Goal: Task Accomplishment & Management: Manage account settings

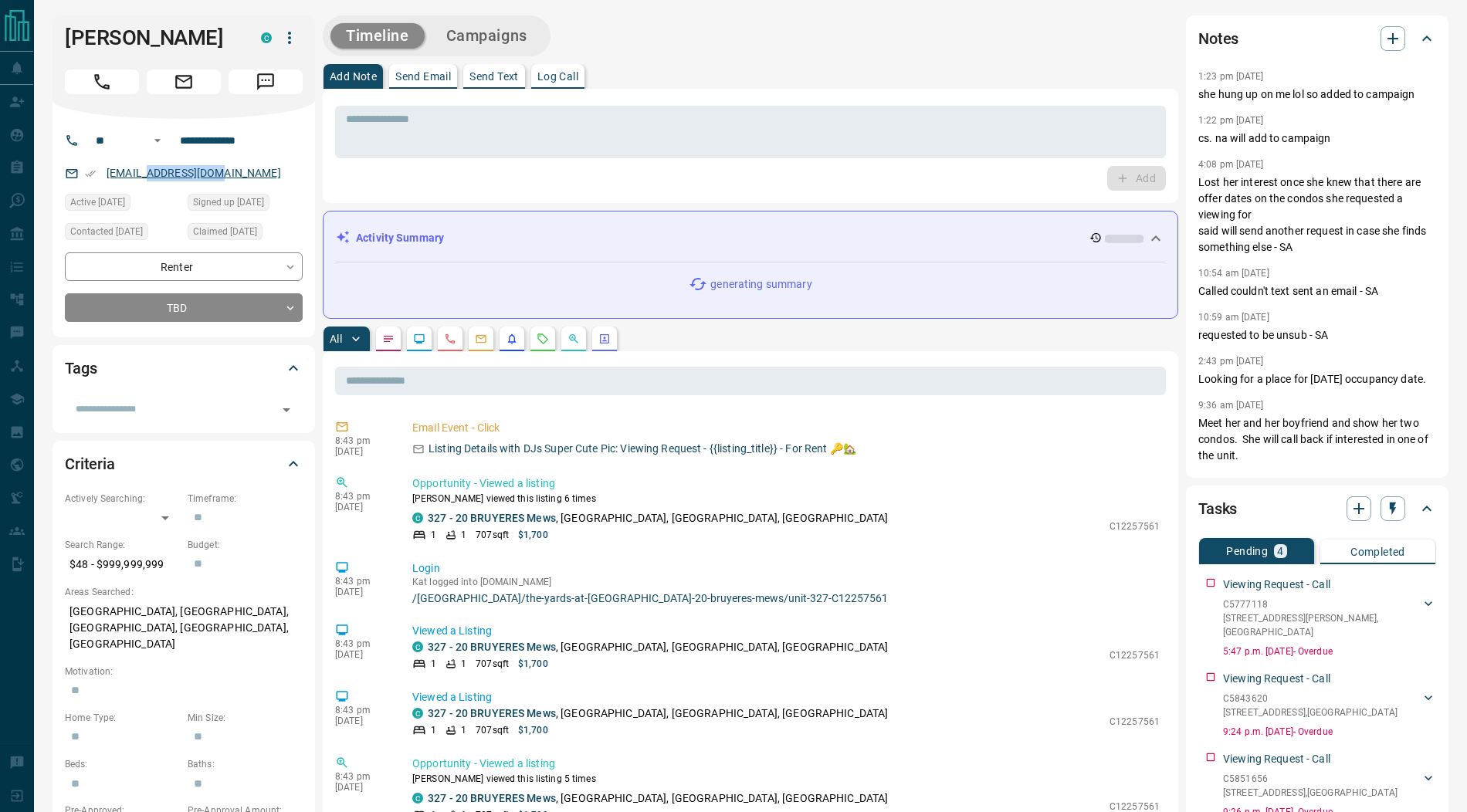
drag, startPoint x: 231, startPoint y: 173, endPoint x: 142, endPoint y: 172, distance: 89.0
click at [142, 172] on div "[EMAIL_ADDRESS][DOMAIN_NAME]" at bounding box center [184, 173] width 238 height 25
drag, startPoint x: 141, startPoint y: 40, endPoint x: 66, endPoint y: 26, distance: 76.3
click at [66, 26] on h1 "[PERSON_NAME]" at bounding box center [151, 38] width 173 height 25
copy h1 "[PERSON_NAME]"
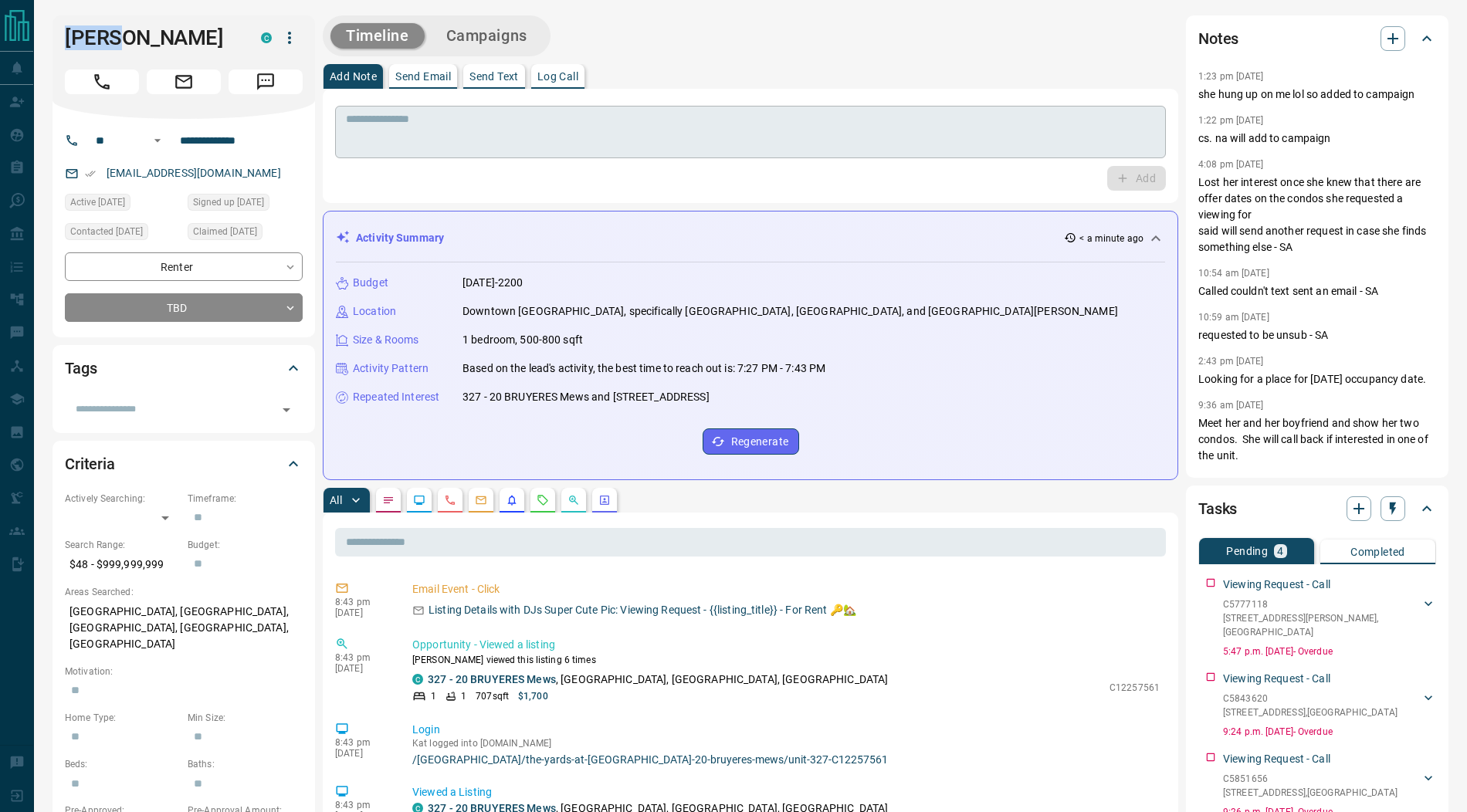
click at [544, 134] on textarea at bounding box center [750, 132] width 809 height 39
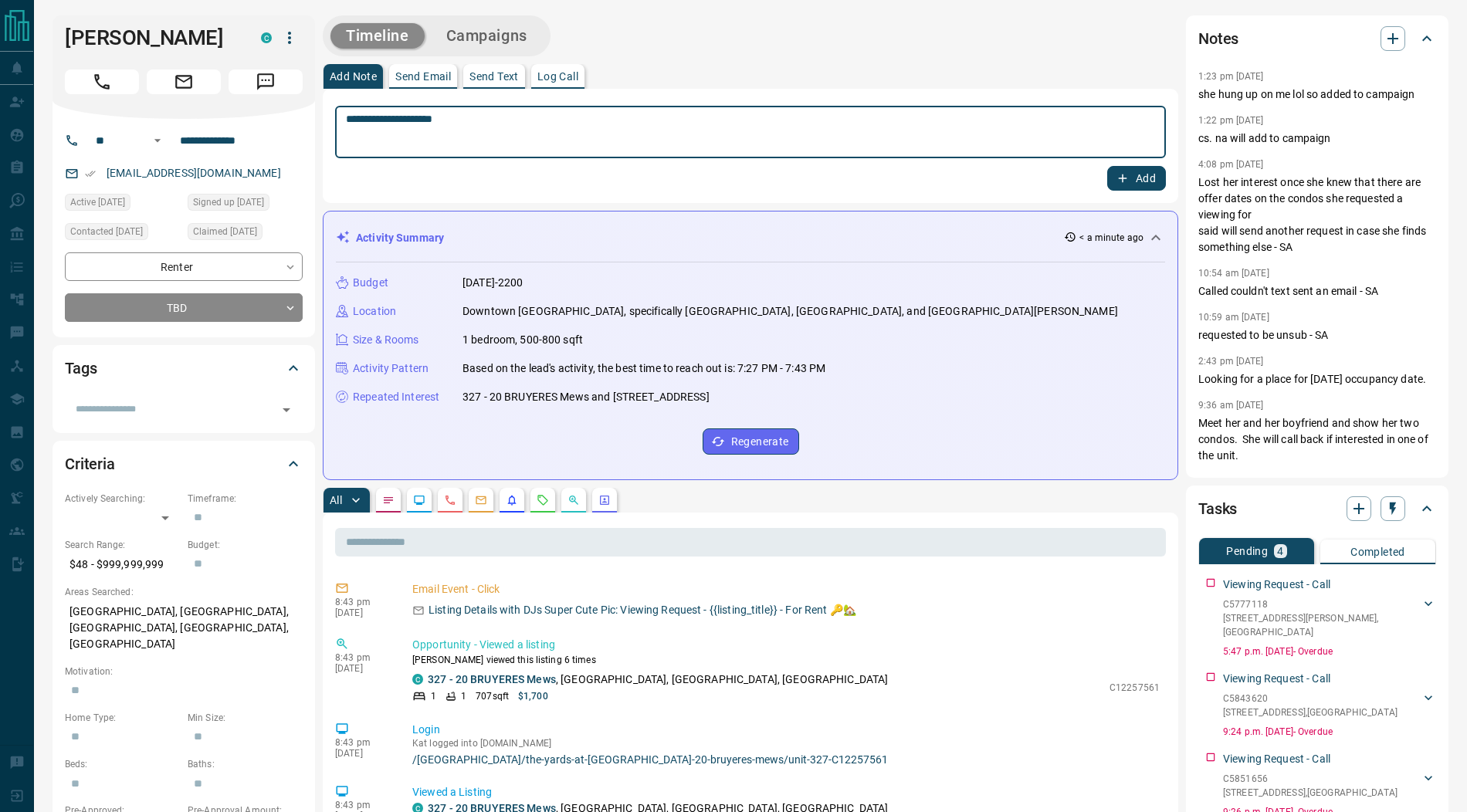
type textarea "**********"
click at [1120, 178] on icon "button" at bounding box center [1122, 178] width 14 height 14
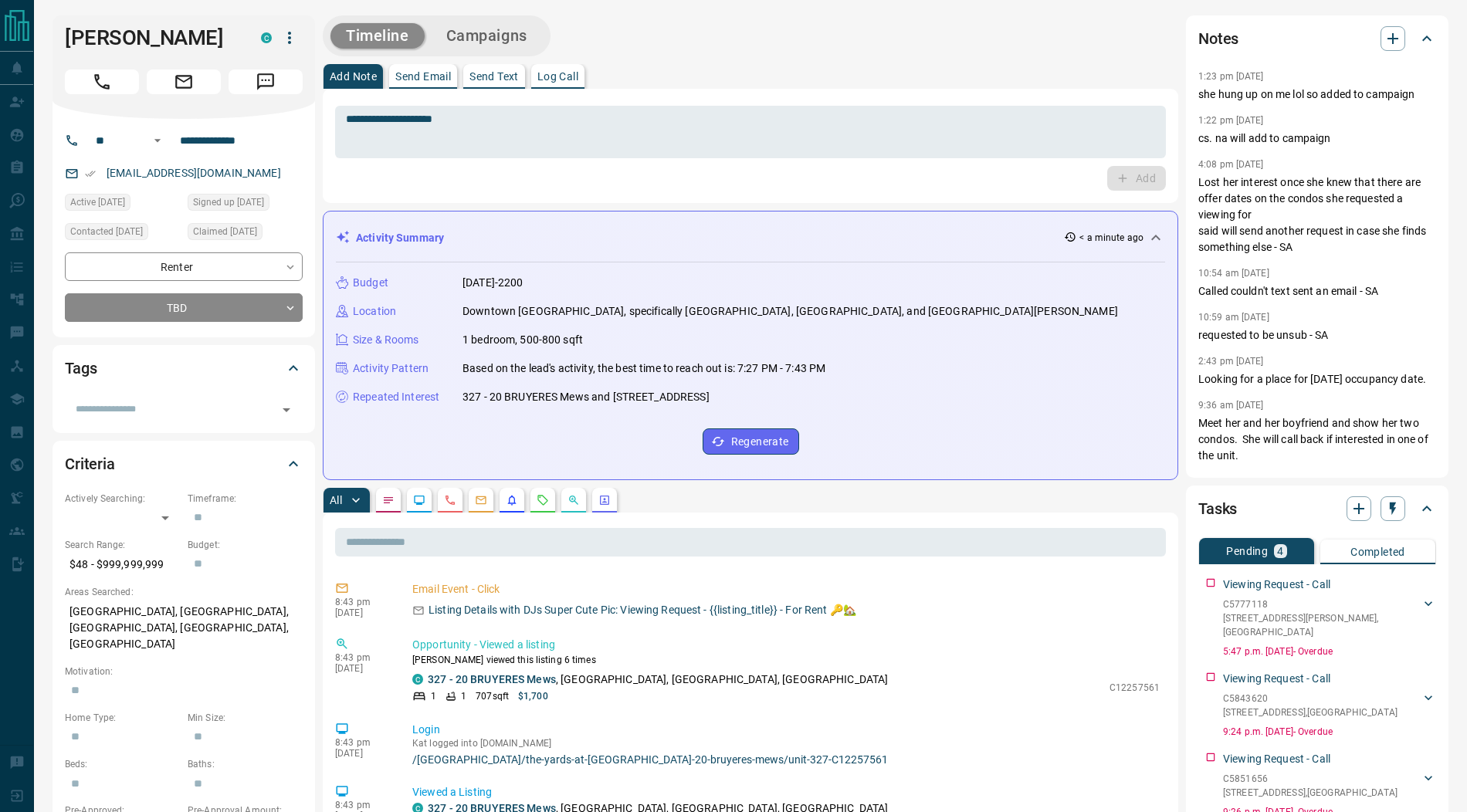
click at [296, 42] on icon "button" at bounding box center [290, 38] width 19 height 19
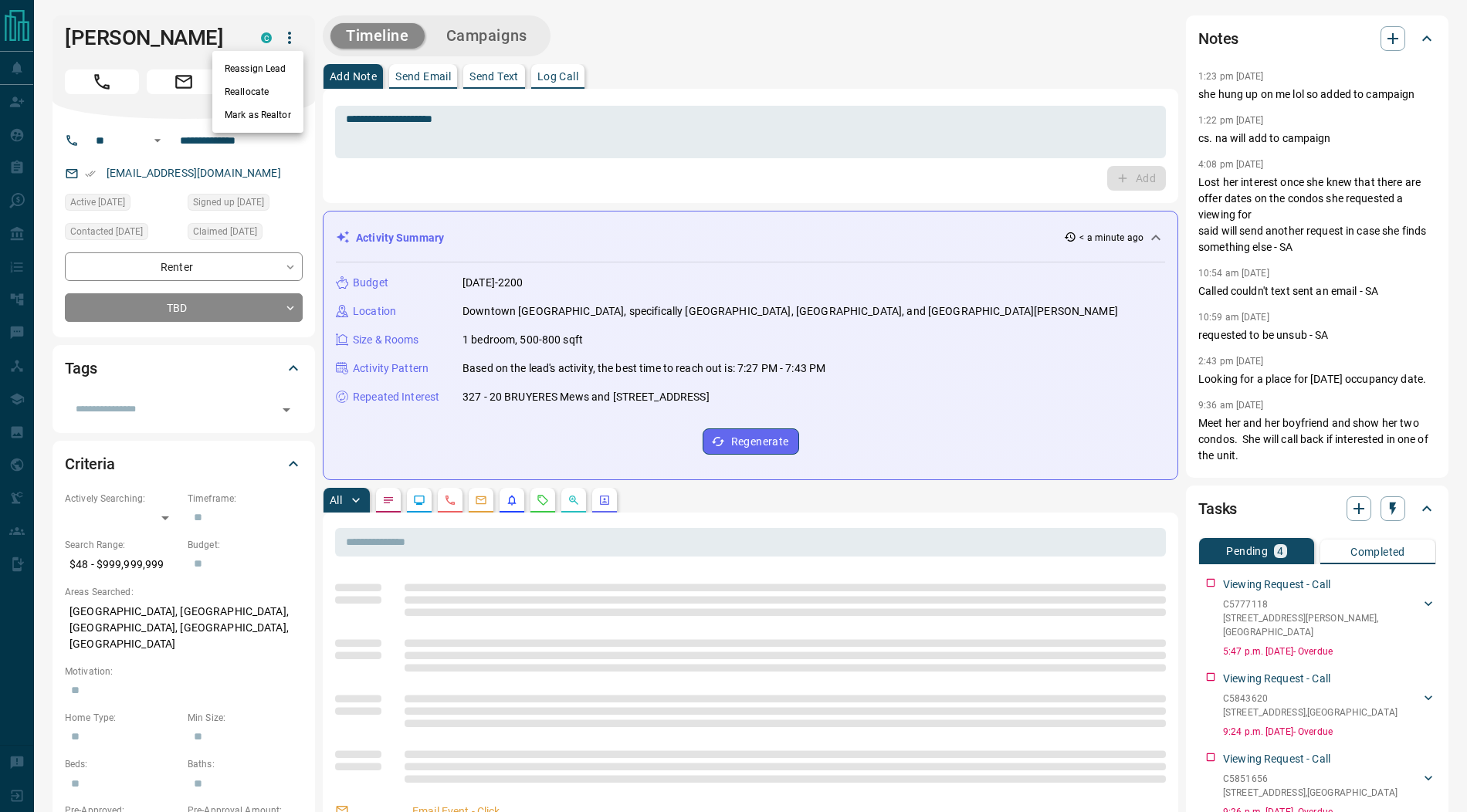
click at [269, 59] on li "Reassign Lead" at bounding box center [258, 69] width 91 height 23
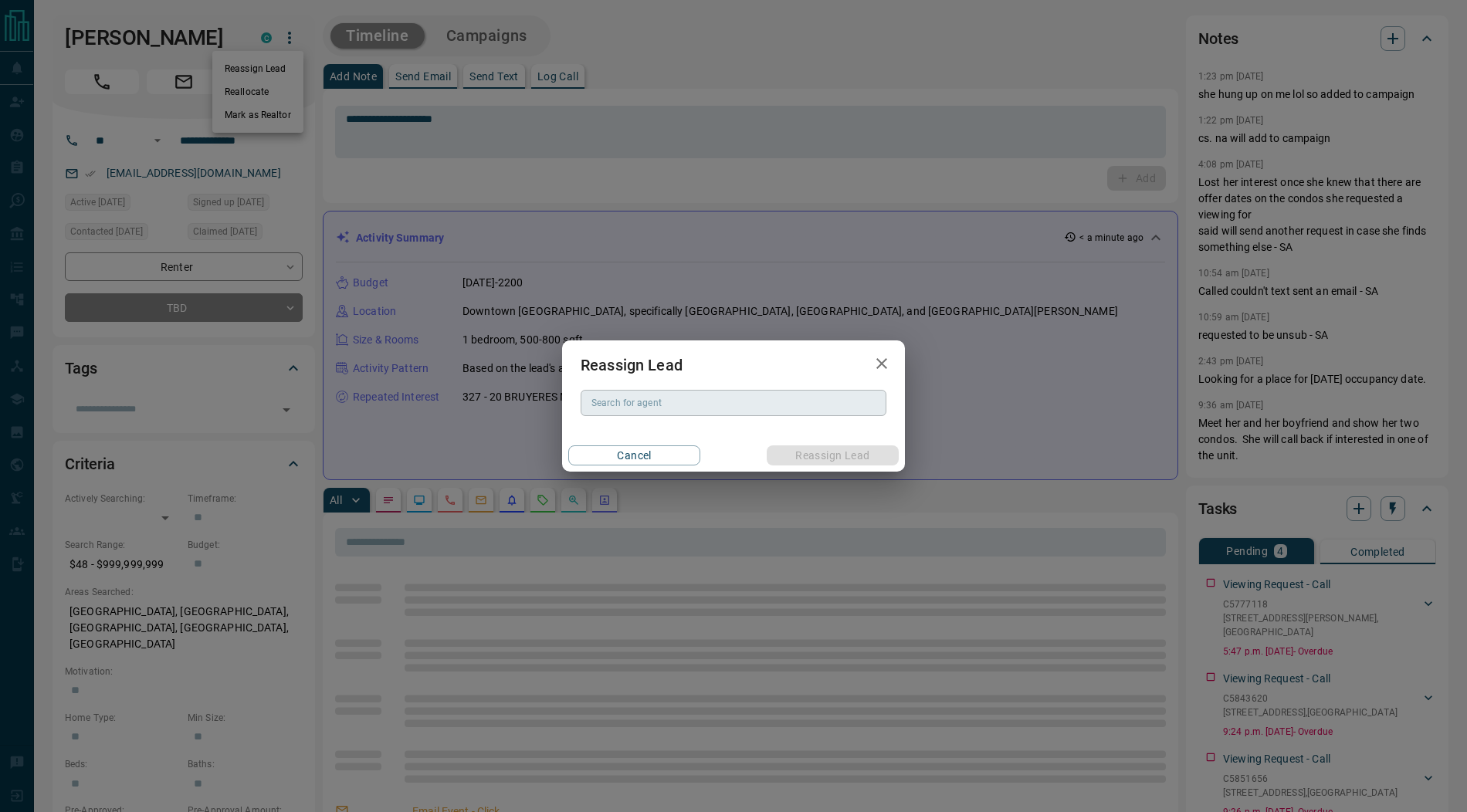
click at [618, 410] on input "Search for agent" at bounding box center [732, 403] width 294 height 17
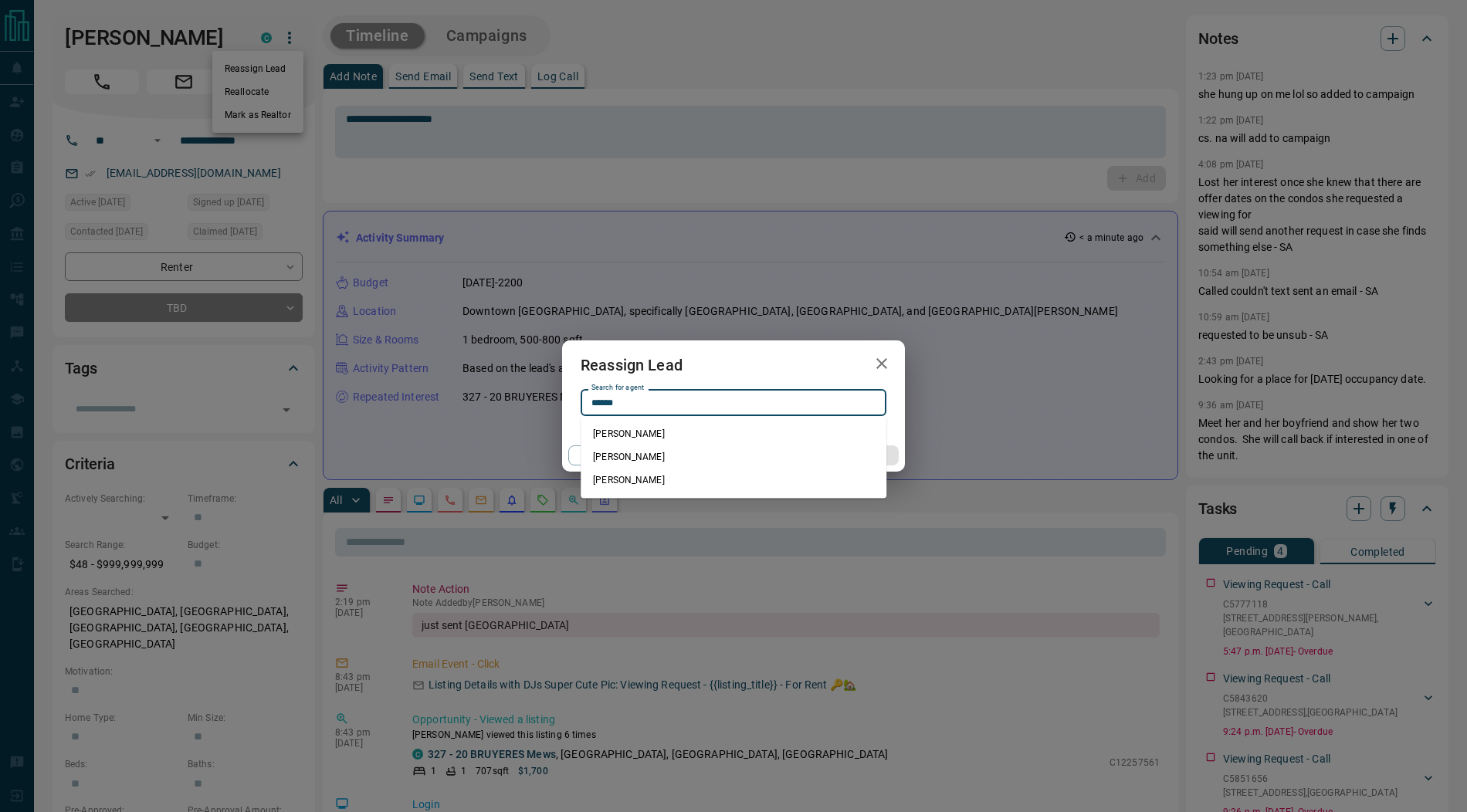
click at [658, 430] on li "[PERSON_NAME]" at bounding box center [734, 433] width 306 height 23
type input "**********"
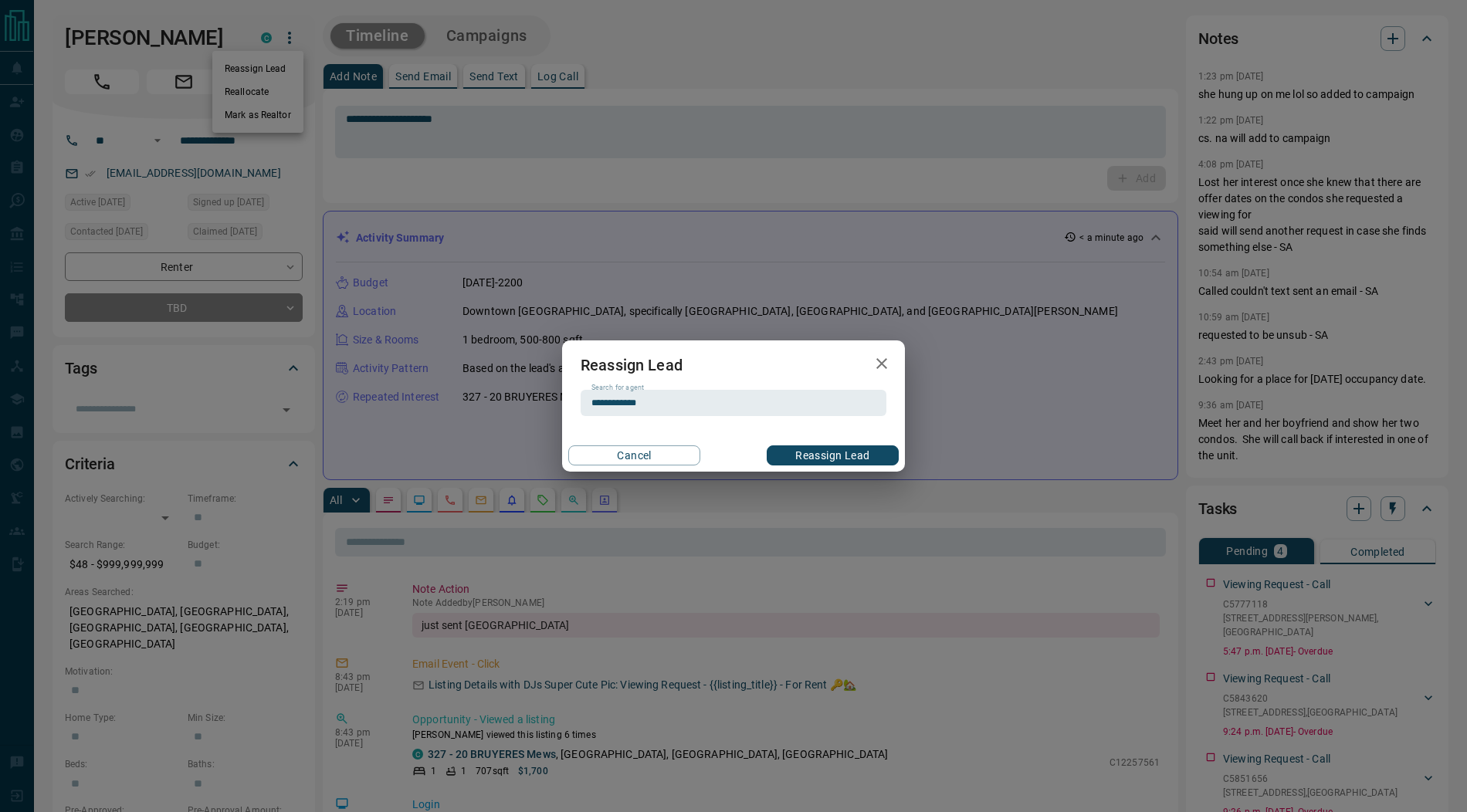
click at [808, 456] on button "Reassign Lead" at bounding box center [832, 455] width 132 height 20
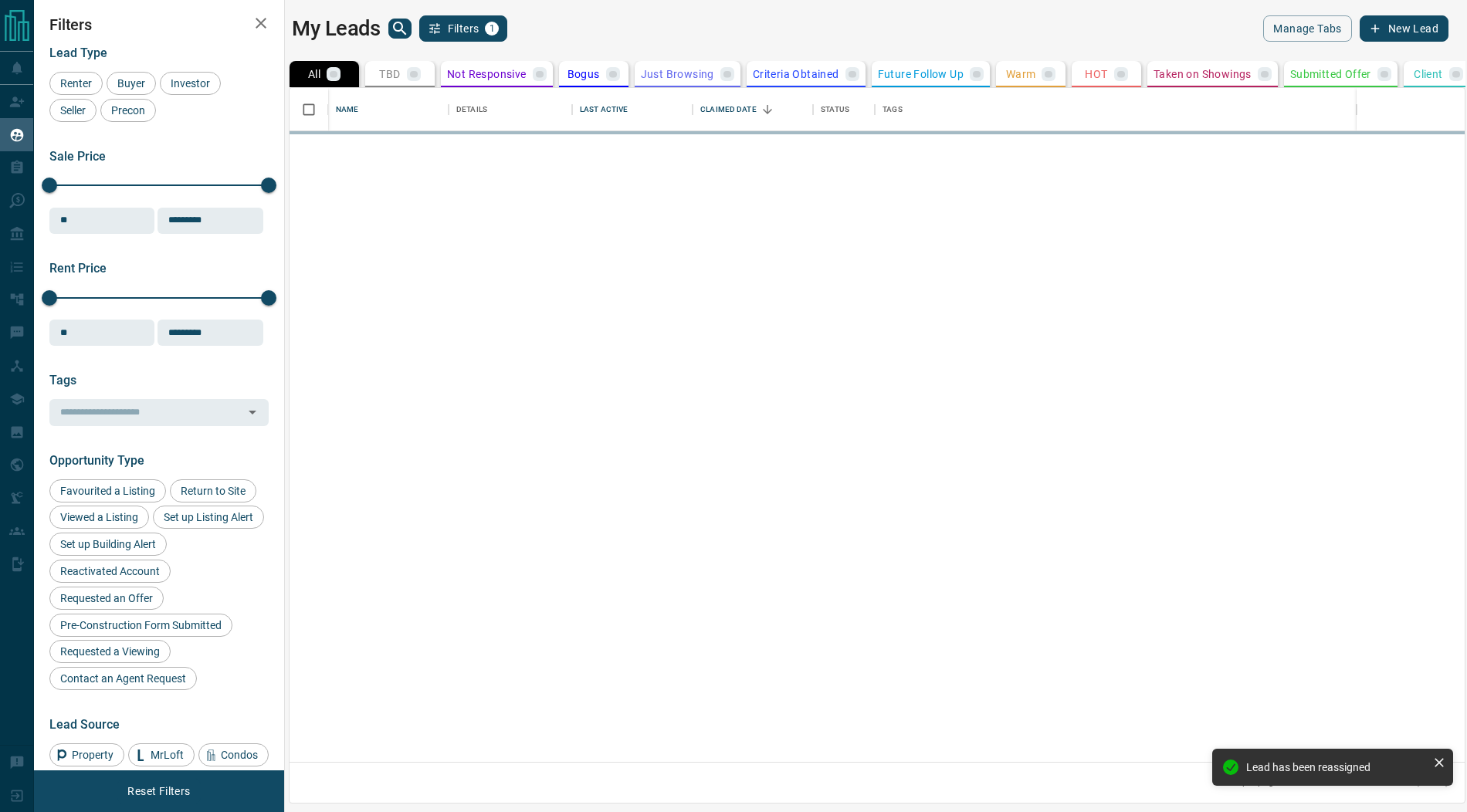
scroll to position [674, 1175]
